Goal: Find specific page/section: Find specific page/section

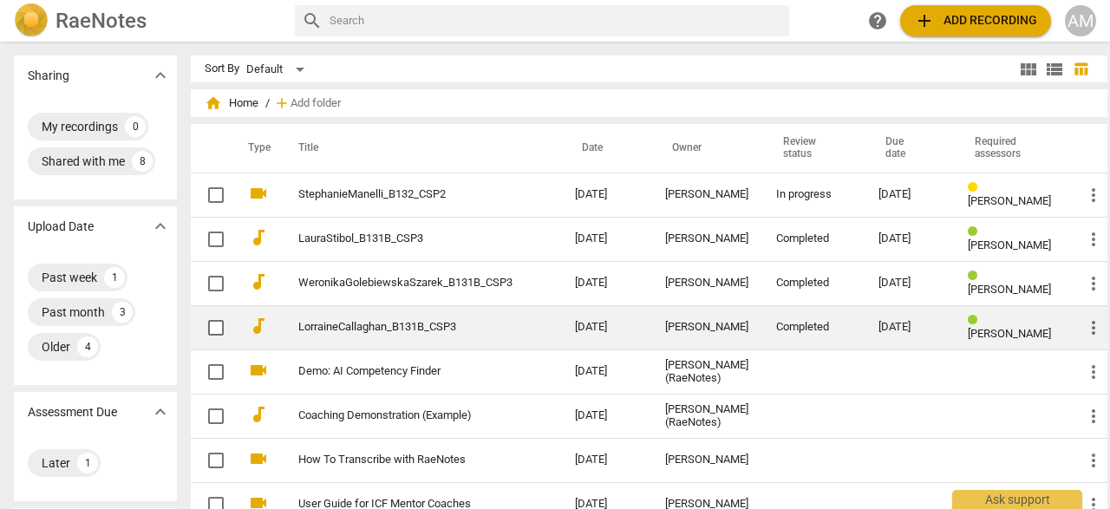
click at [324, 332] on link "LorraineCallaghan_B131B_CSP3" at bounding box center [405, 327] width 214 height 13
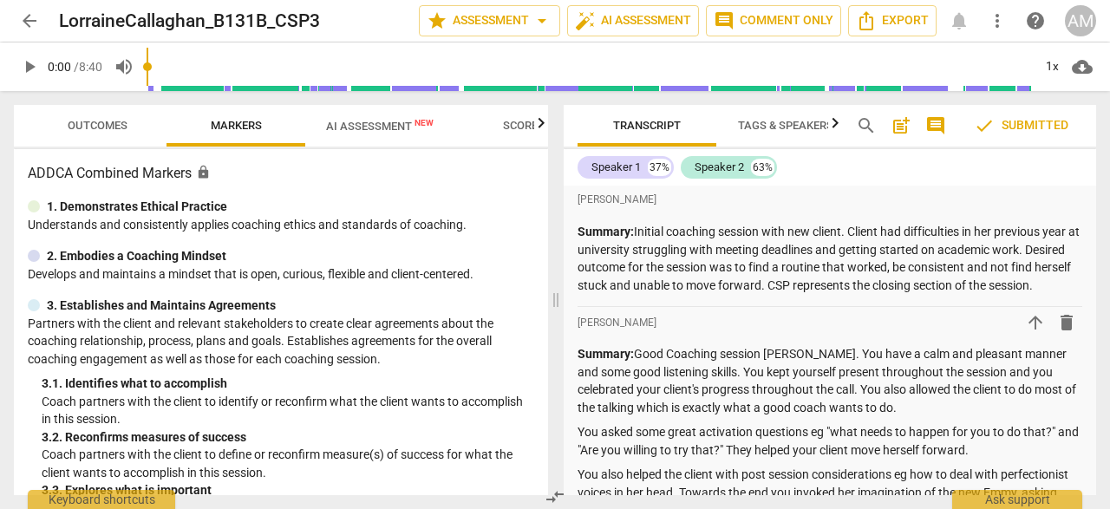
click at [32, 17] on span "arrow_back" at bounding box center [29, 20] width 21 height 21
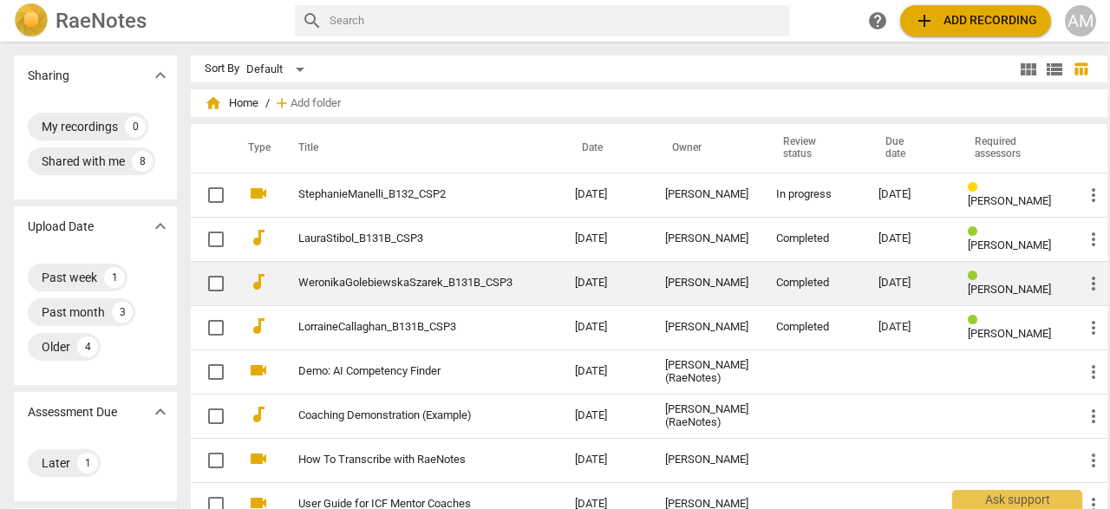
click at [392, 289] on link "WeronikaGolebiewskaSzarek_B131B_CSP3" at bounding box center [405, 283] width 214 height 13
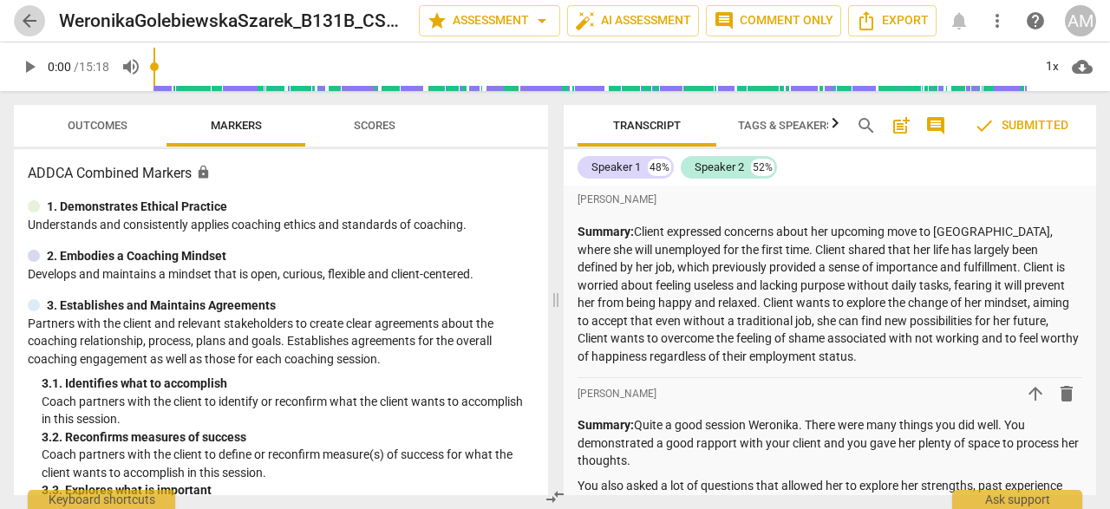
click at [32, 22] on span "arrow_back" at bounding box center [29, 20] width 21 height 21
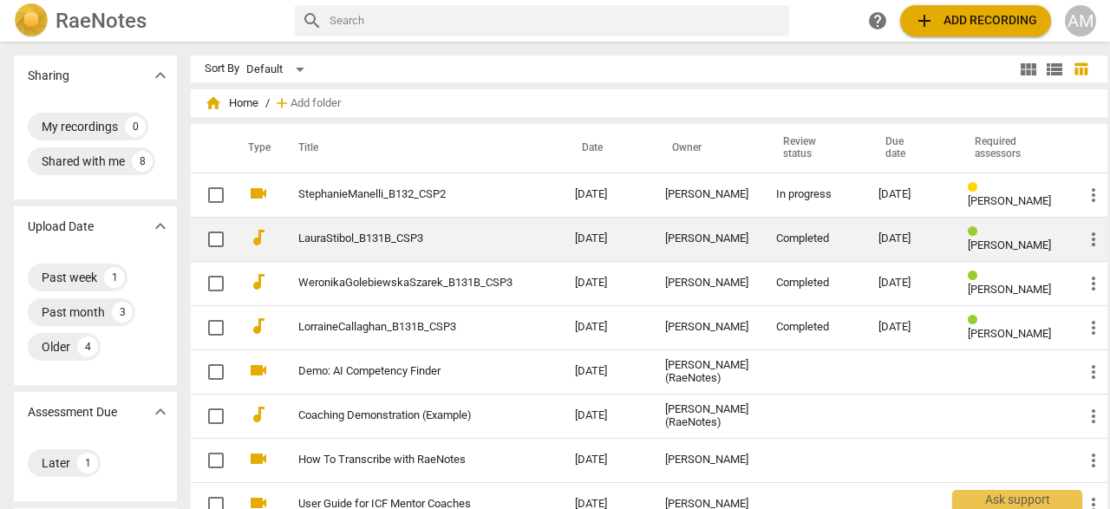
click at [372, 237] on link "LauraStibol_B131B_CSP3" at bounding box center [405, 238] width 214 height 13
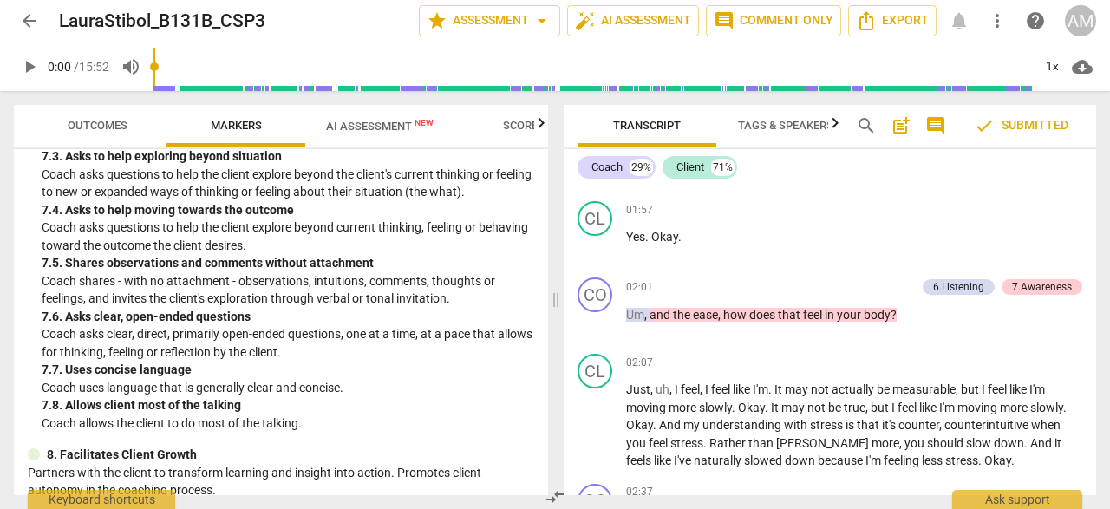
scroll to position [1579, 0]
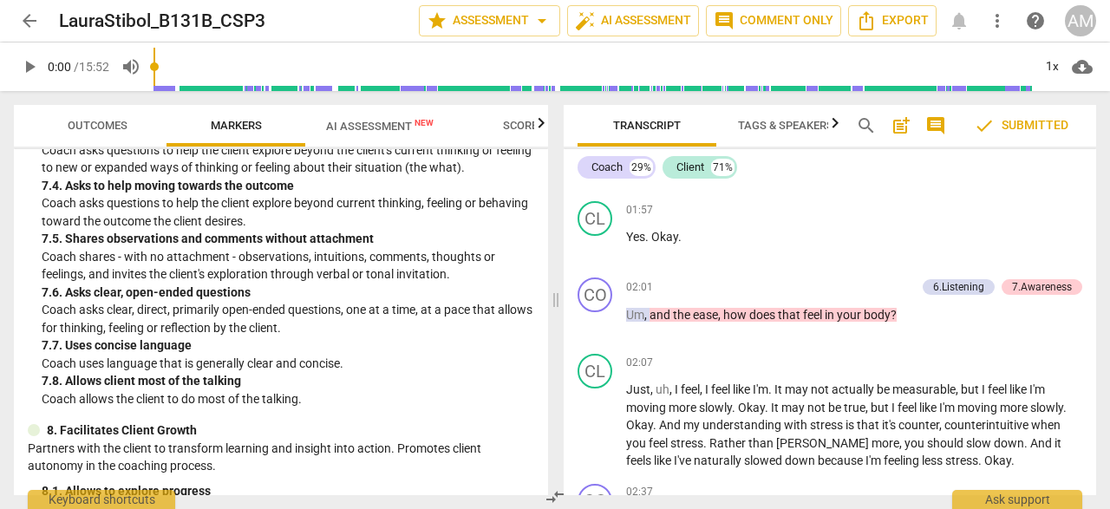
click at [102, 125] on span "Outcomes" at bounding box center [98, 125] width 60 height 13
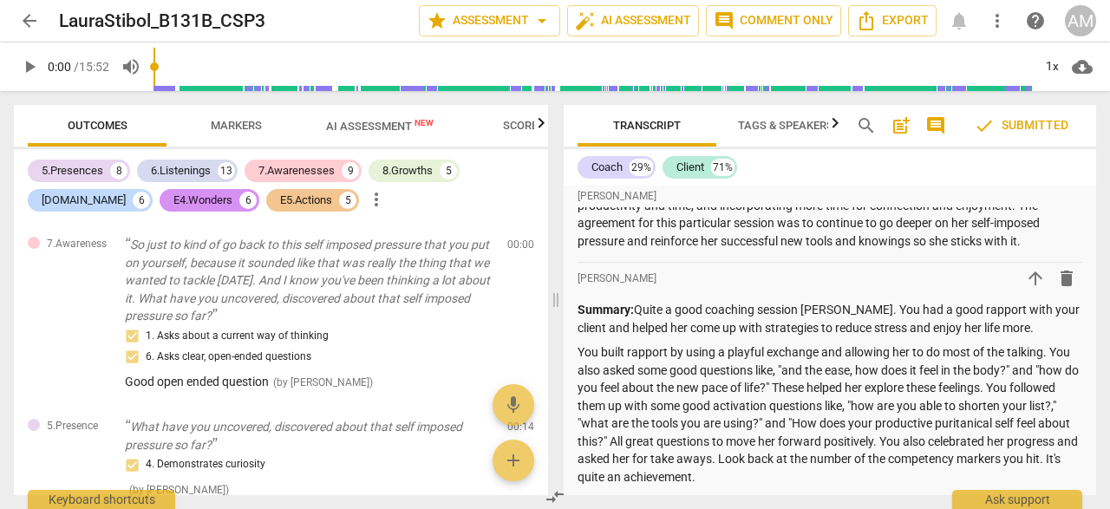
scroll to position [0, 0]
